Goal: Find specific page/section: Find specific page/section

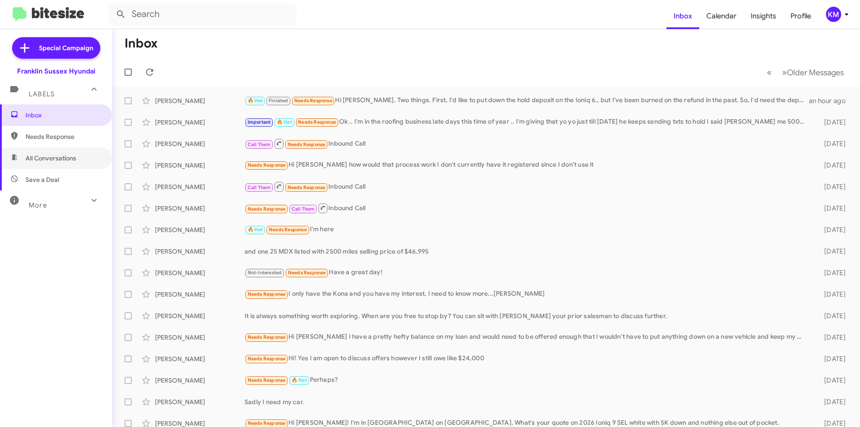
click at [68, 152] on span "All Conversations" at bounding box center [56, 157] width 112 height 21
type input "in:all-conversations"
